Goal: Information Seeking & Learning: Learn about a topic

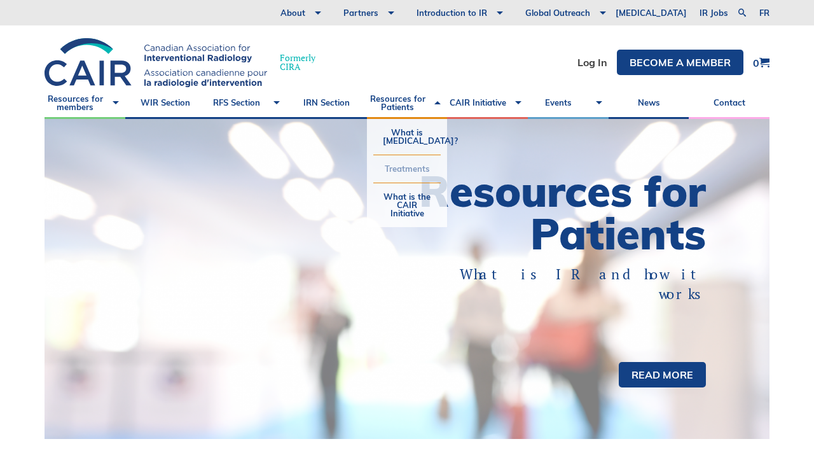
click at [416, 180] on link "Treatments" at bounding box center [407, 168] width 68 height 27
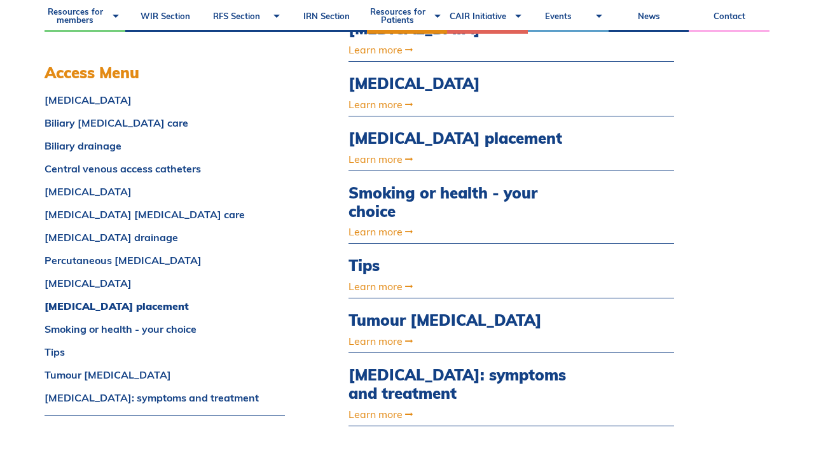
scroll to position [828, 0]
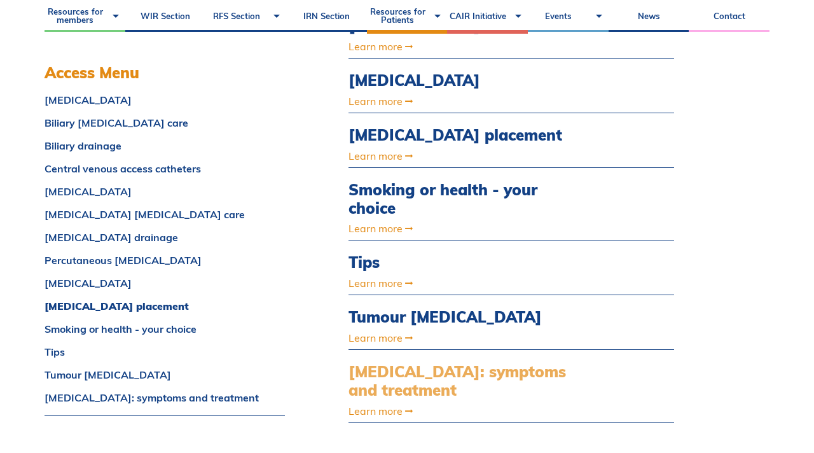
click at [520, 363] on link "[MEDICAL_DATA]: symptoms and treatment" at bounding box center [463, 381] width 228 height 37
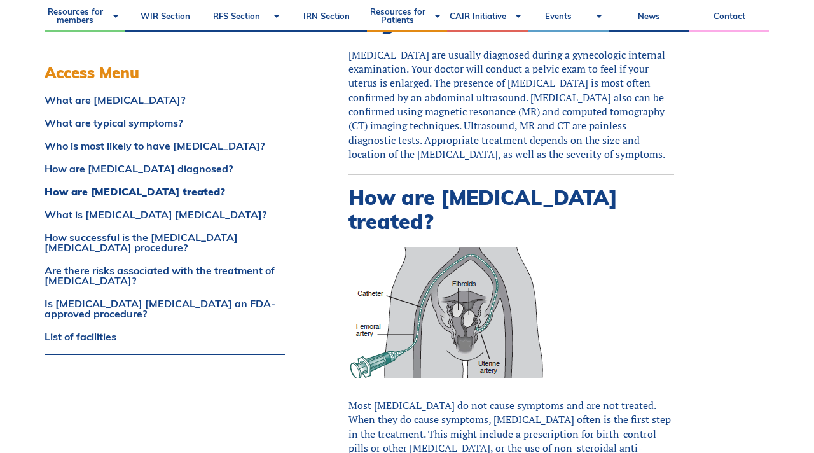
scroll to position [1851, 0]
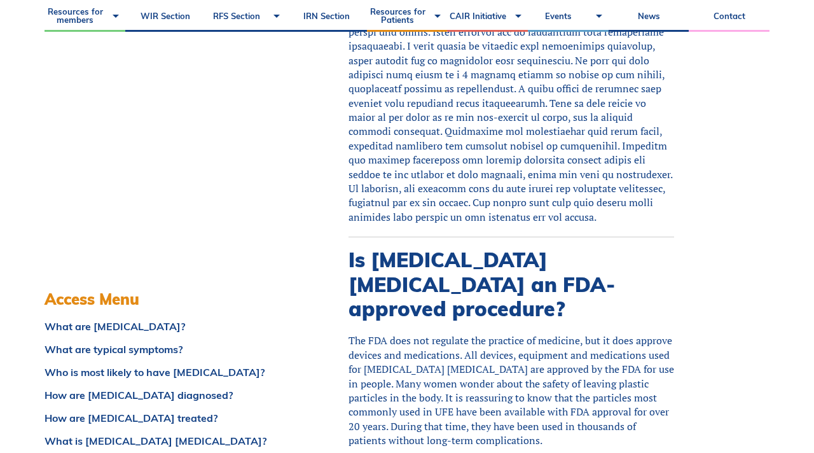
scroll to position [4477, 0]
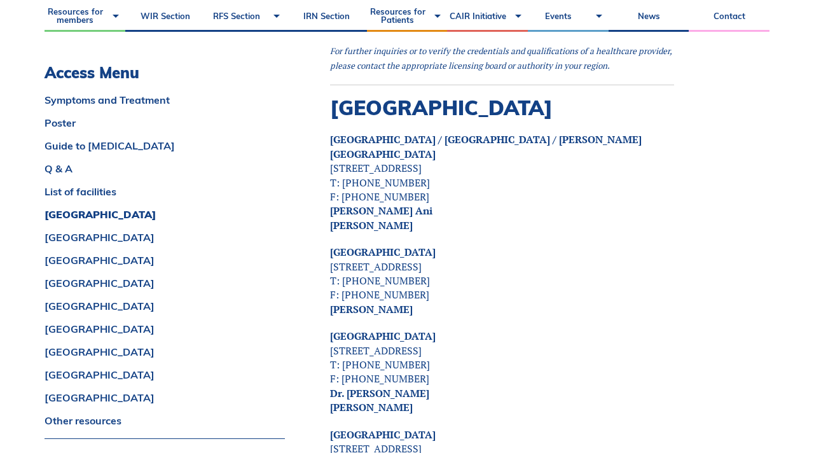
scroll to position [2653, 0]
